Goal: Task Accomplishment & Management: Complete application form

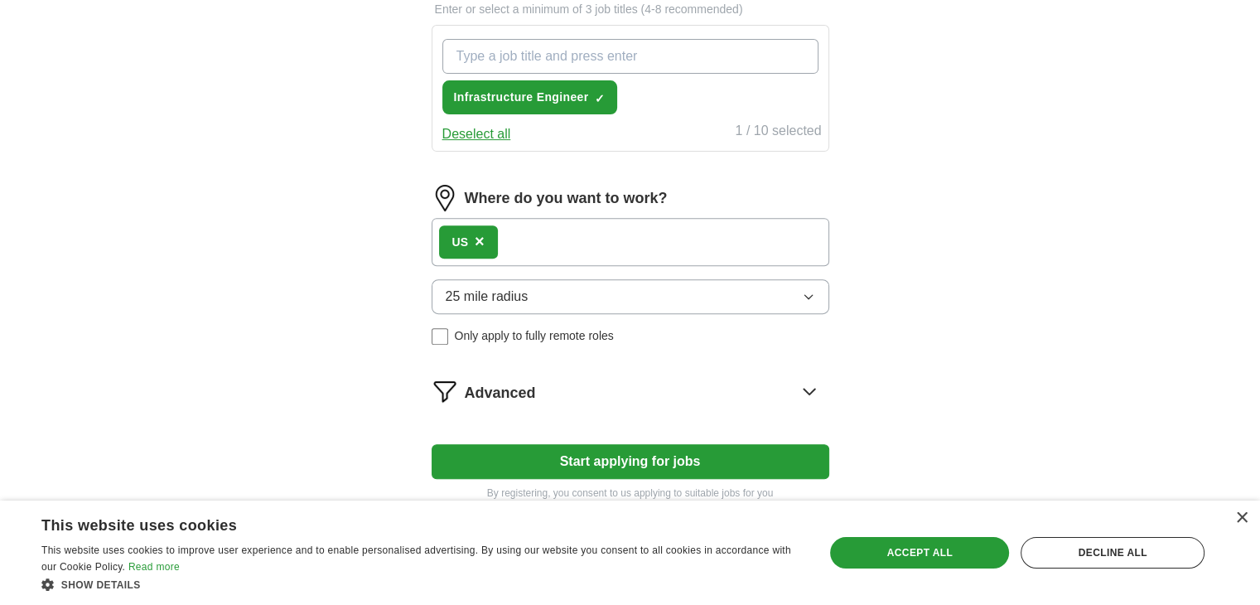
scroll to position [663, 0]
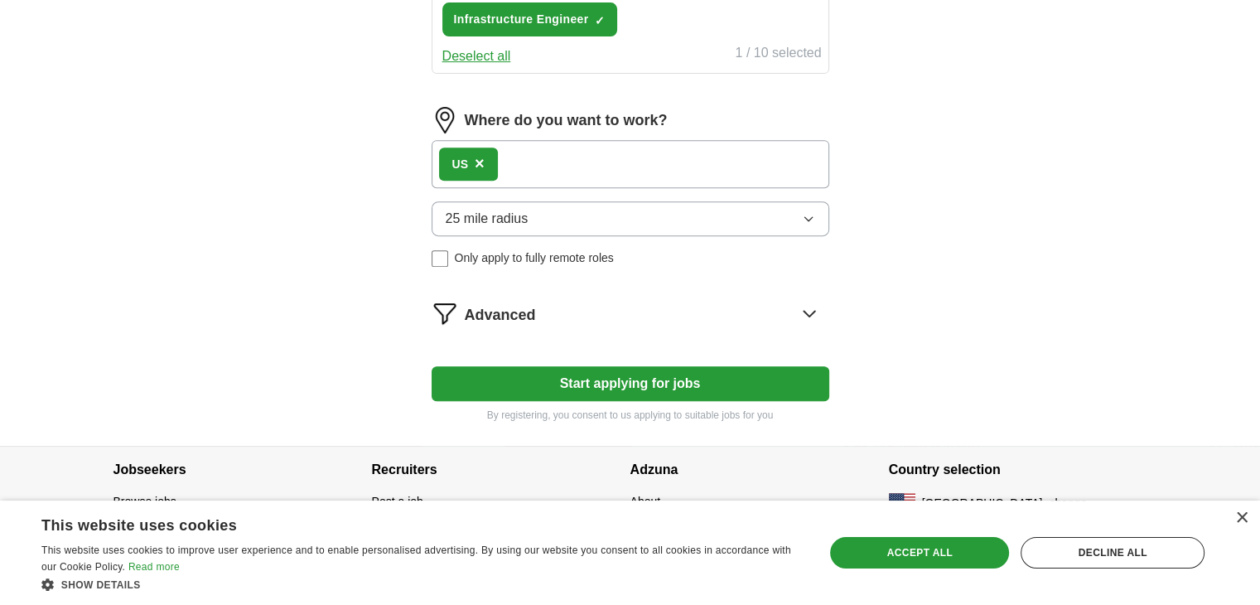
click at [593, 386] on button "Start applying for jobs" at bounding box center [631, 383] width 398 height 35
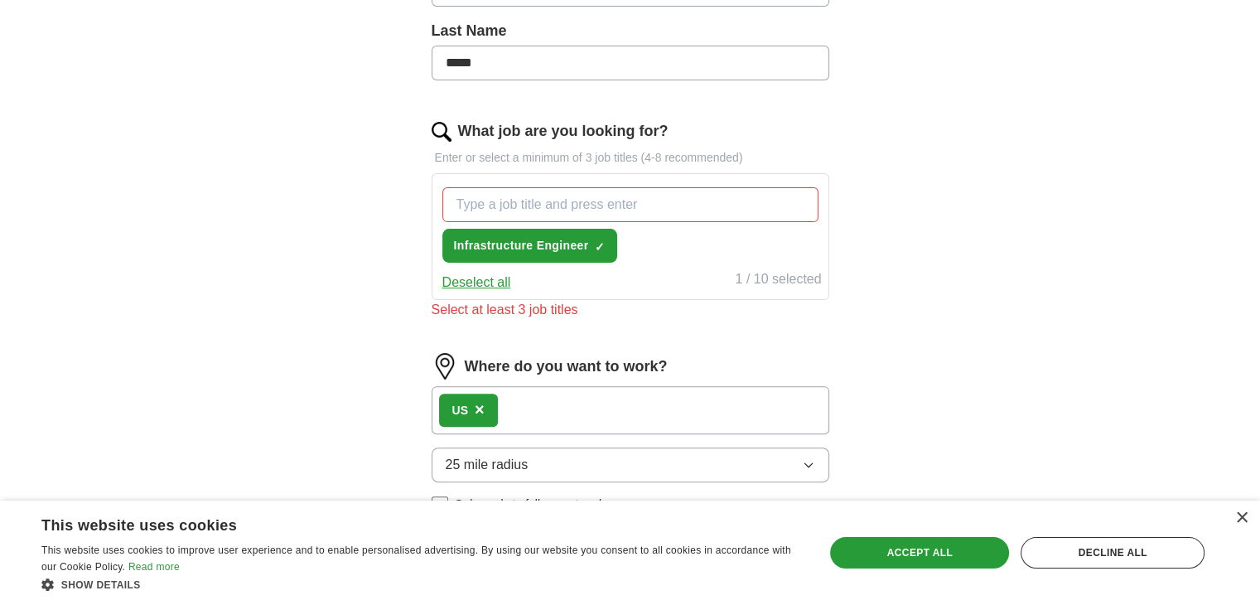
scroll to position [414, 0]
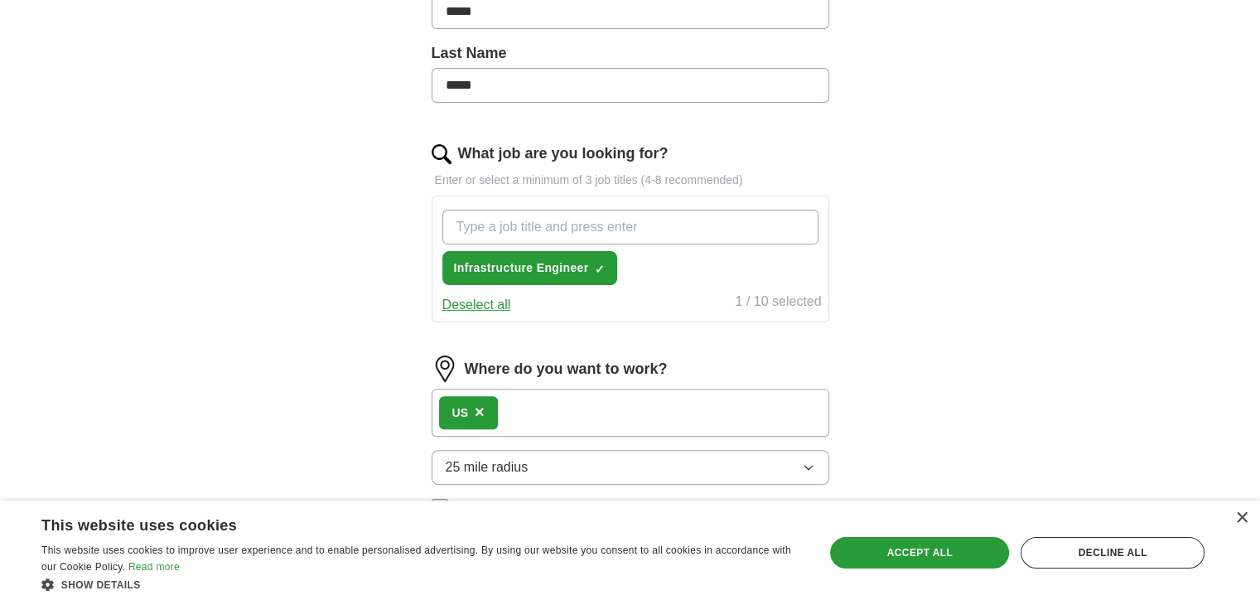
click at [525, 233] on input "What job are you looking for?" at bounding box center [630, 227] width 376 height 35
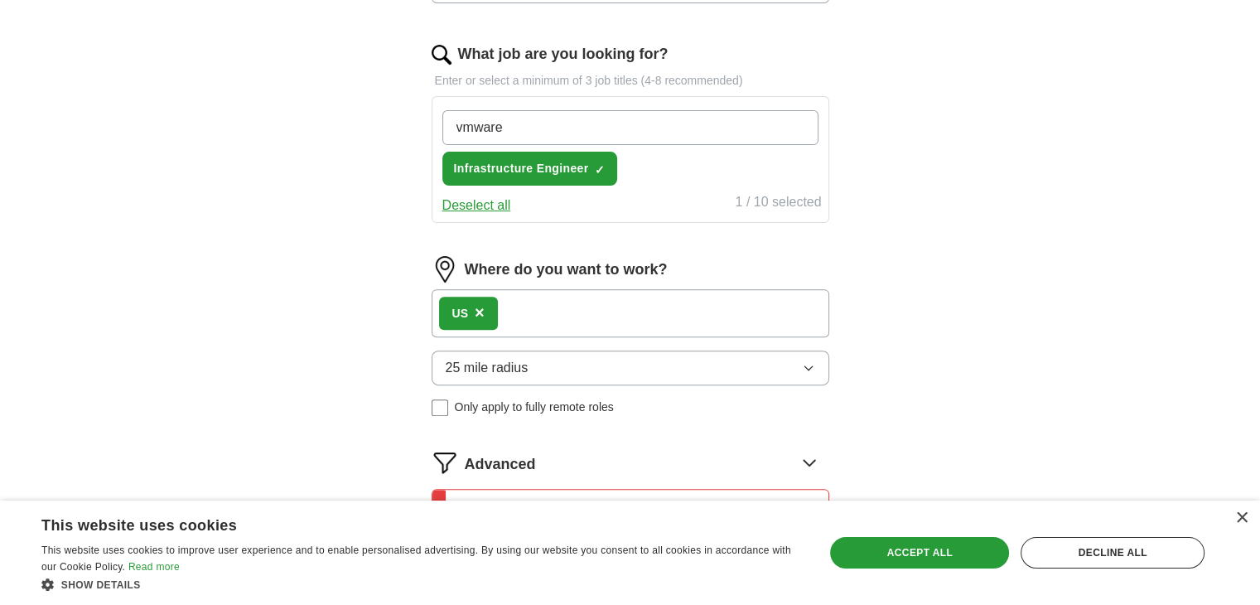
scroll to position [742, 0]
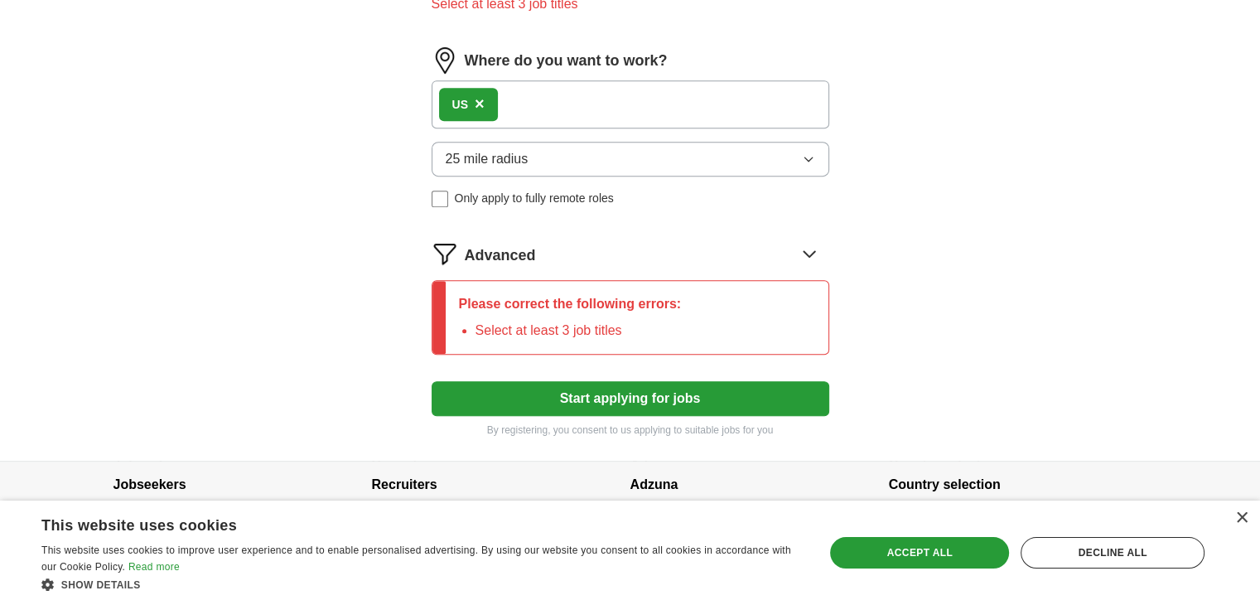
click at [620, 389] on button "Start applying for jobs" at bounding box center [631, 398] width 398 height 35
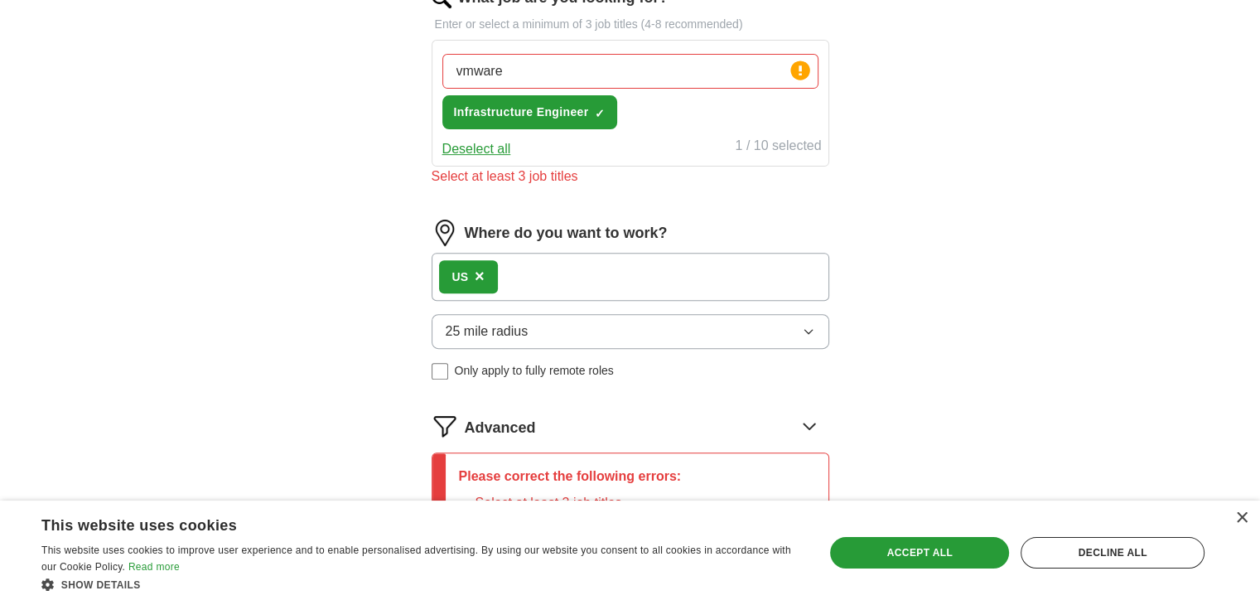
scroll to position [494, 0]
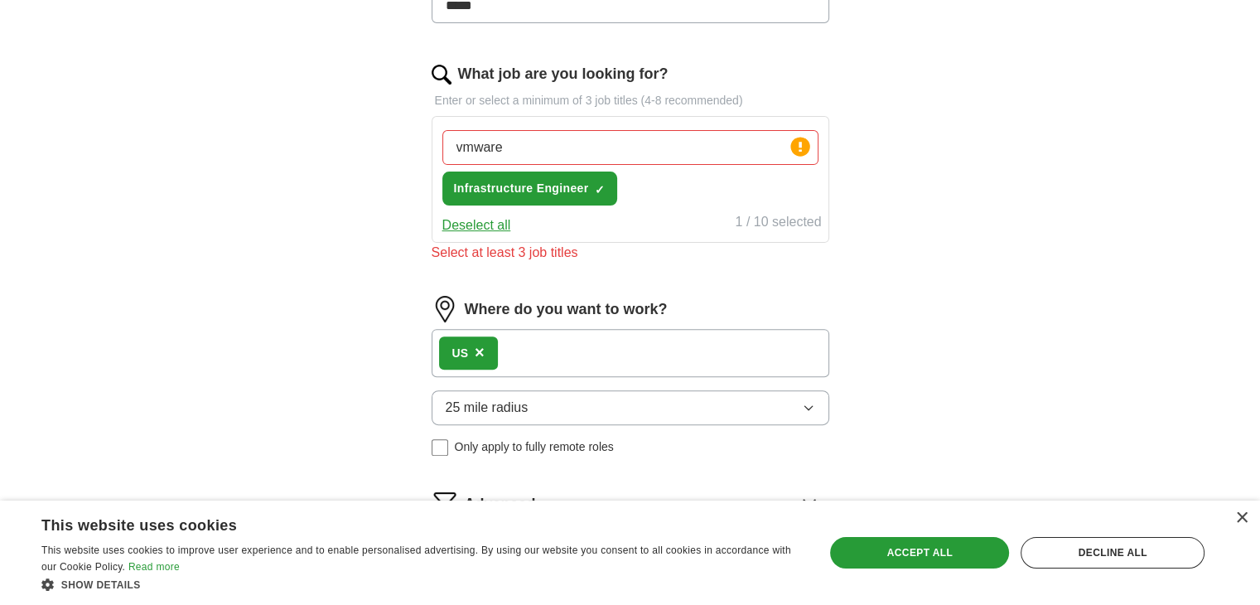
click at [636, 123] on div "vmware Press return to add title Infrastructure Engineer ✓ ×" at bounding box center [630, 167] width 383 height 89
click at [651, 145] on input "vmware" at bounding box center [630, 147] width 376 height 35
type input "vmware"
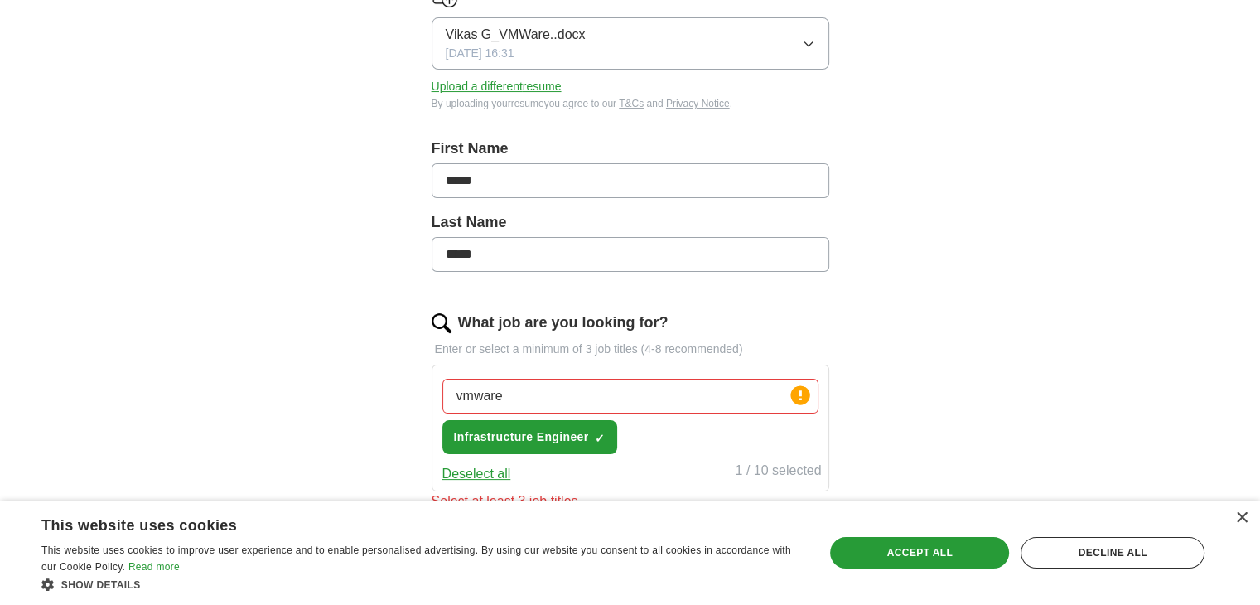
scroll to position [0, 0]
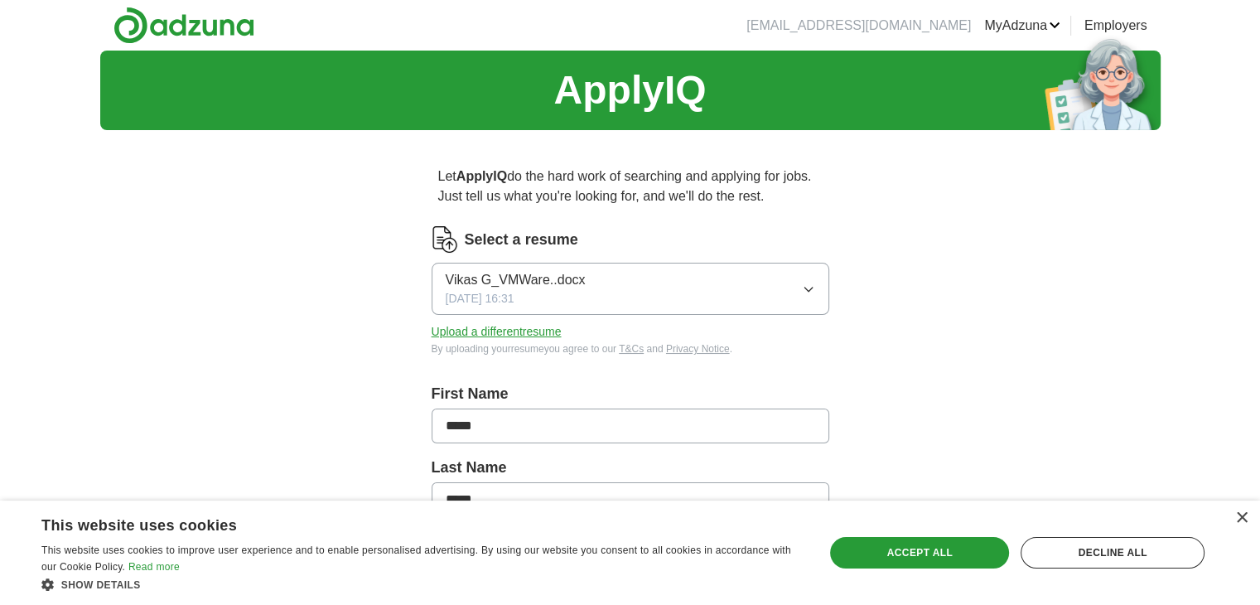
click at [0, 0] on link "Posted jobs" at bounding box center [0, 0] width 0 height 0
